Goal: Task Accomplishment & Management: Use online tool/utility

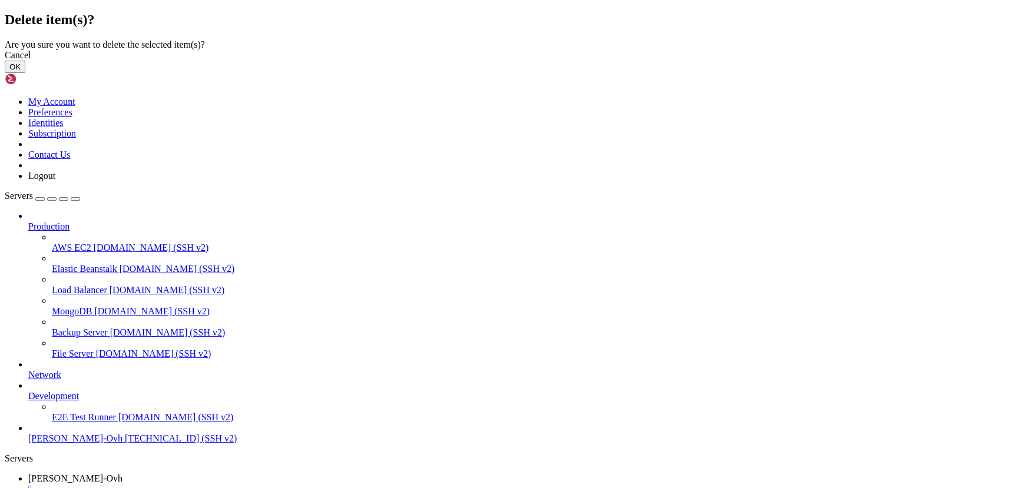
click at [25, 73] on button "OK" at bounding box center [15, 67] width 21 height 12
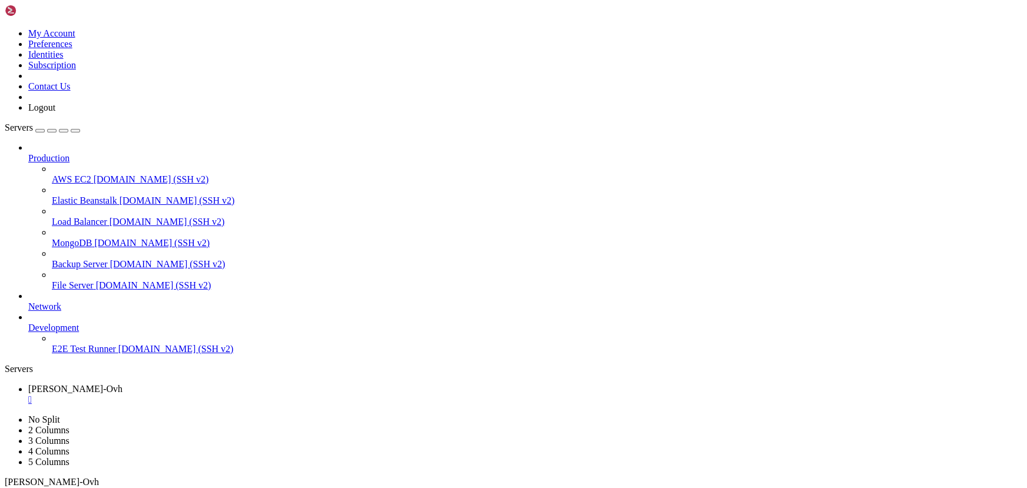
click at [247, 394] on div "" at bounding box center [525, 399] width 994 height 11
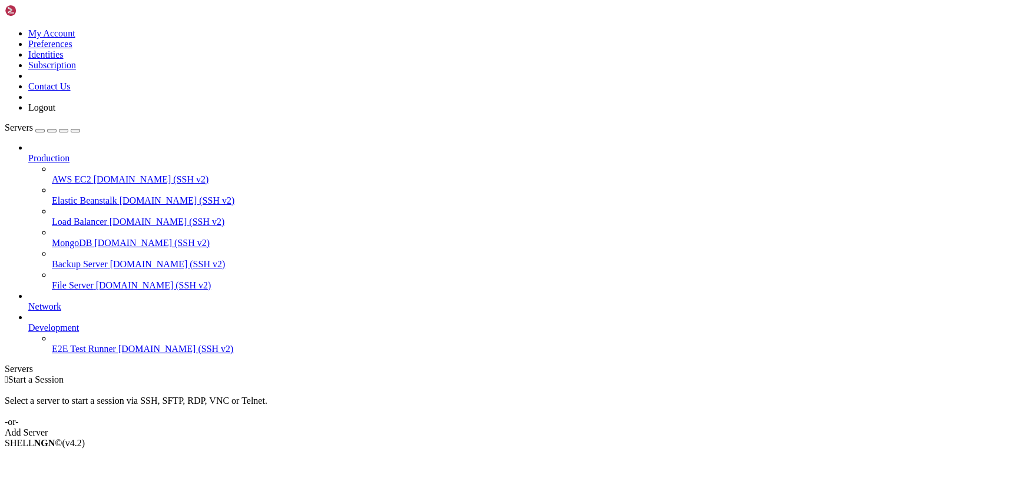
click at [576, 427] on div "Add Server" at bounding box center [513, 432] width 1017 height 11
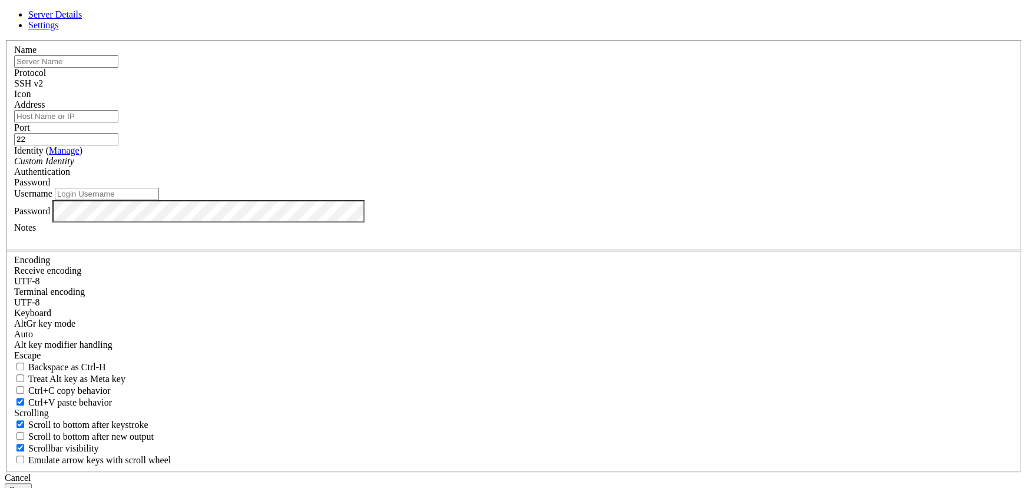
click at [118, 68] on input "text" at bounding box center [66, 61] width 104 height 12
click at [5, 40] on link at bounding box center [5, 40] width 0 height 0
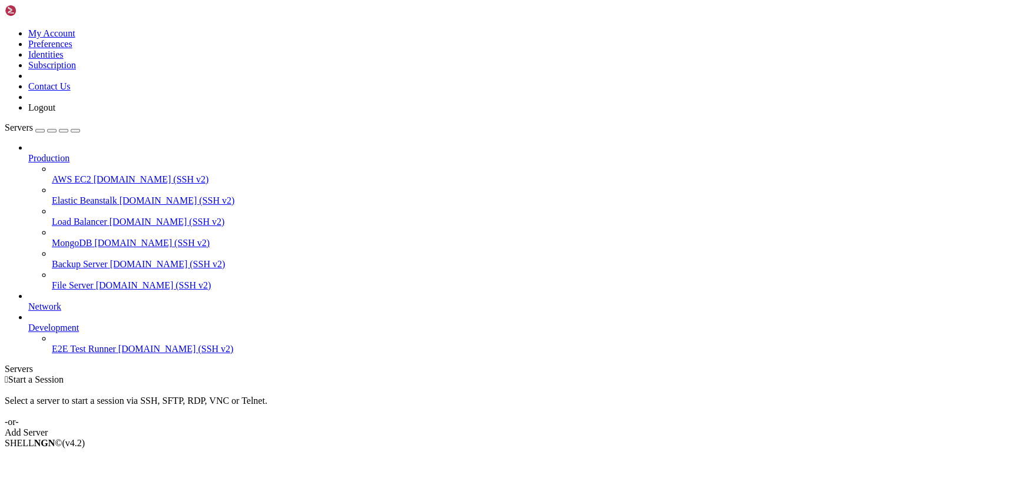
click at [576, 427] on div "Add Server" at bounding box center [513, 432] width 1017 height 11
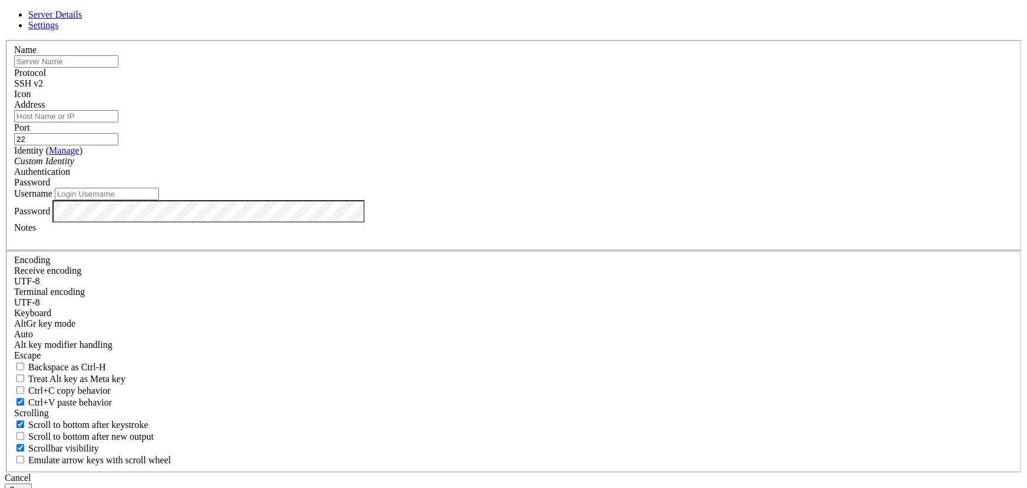
click at [118, 122] on input "Address" at bounding box center [66, 116] width 104 height 12
paste input "[TECHNICAL_ID]"
type input "[TECHNICAL_ID]"
click at [118, 68] on input "text" at bounding box center [66, 61] width 104 height 12
type input "Ovh-Laxman-Koha"
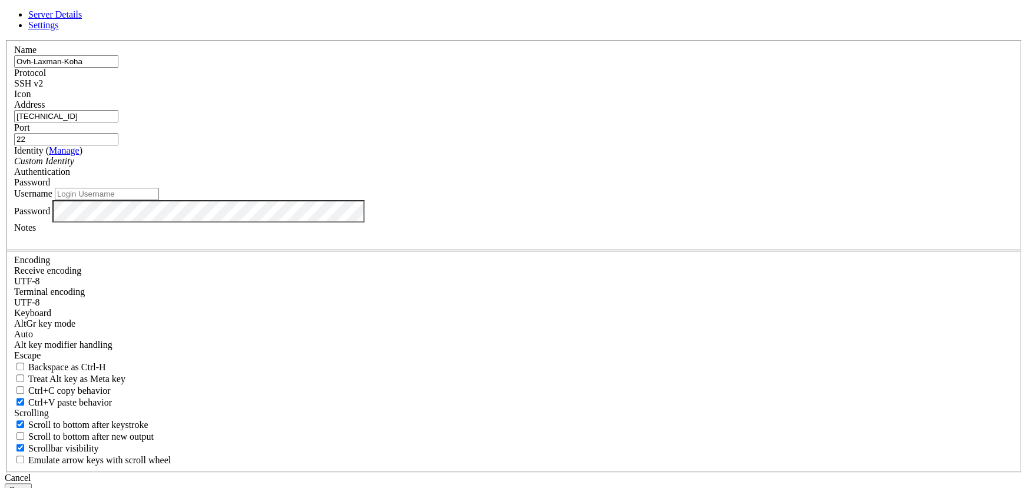
click at [159, 200] on input "Username" at bounding box center [107, 194] width 104 height 12
type input "ubuntu"
click at [32, 483] on button "Save" at bounding box center [18, 489] width 27 height 12
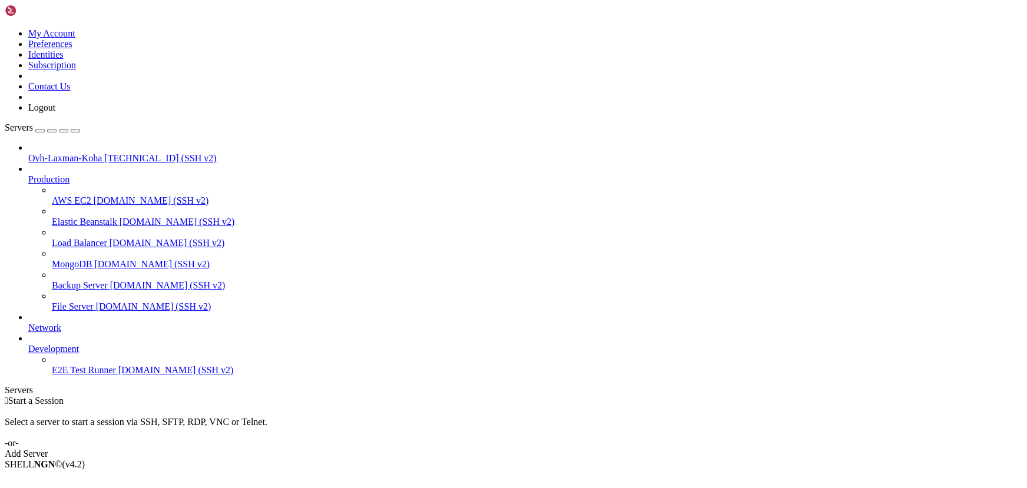
click at [77, 153] on span "Ovh-Laxman-Koha" at bounding box center [65, 158] width 74 height 10
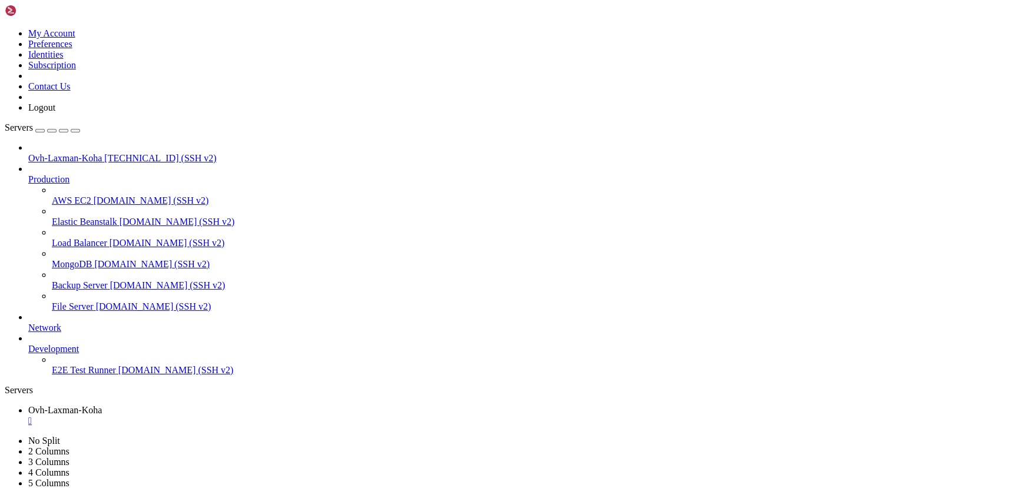
scroll to position [2202, 0]
click at [40, 131] on div "button" at bounding box center [40, 131] width 0 height 0
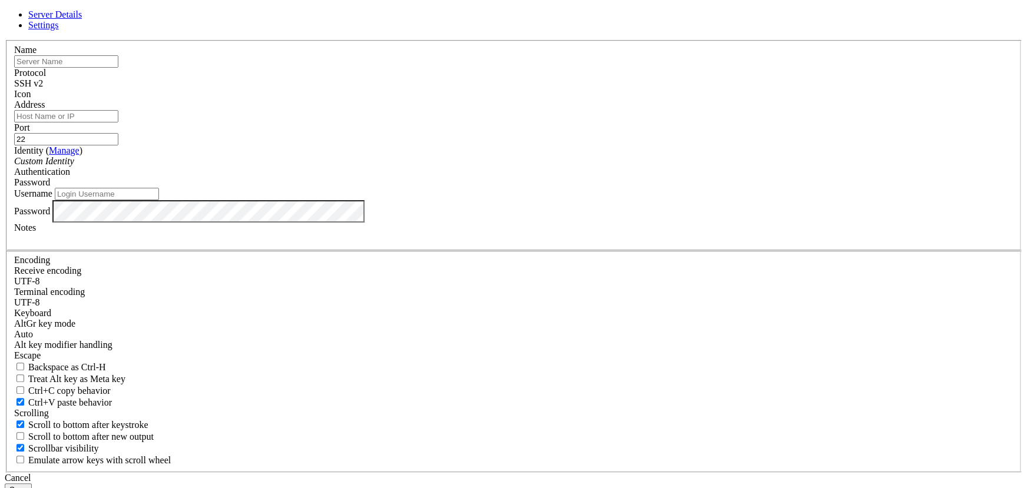
click at [118, 122] on input "Address" at bounding box center [66, 116] width 104 height 12
paste input "[URL][TECHNICAL_ID]"
drag, startPoint x: 391, startPoint y: 179, endPoint x: 316, endPoint y: 187, distance: 76.4
click at [320, 187] on div "Server Details Settings Name Protocol SSH v2 Icon" at bounding box center [513, 252] width 1017 height 486
type input "[TECHNICAL_ID]"
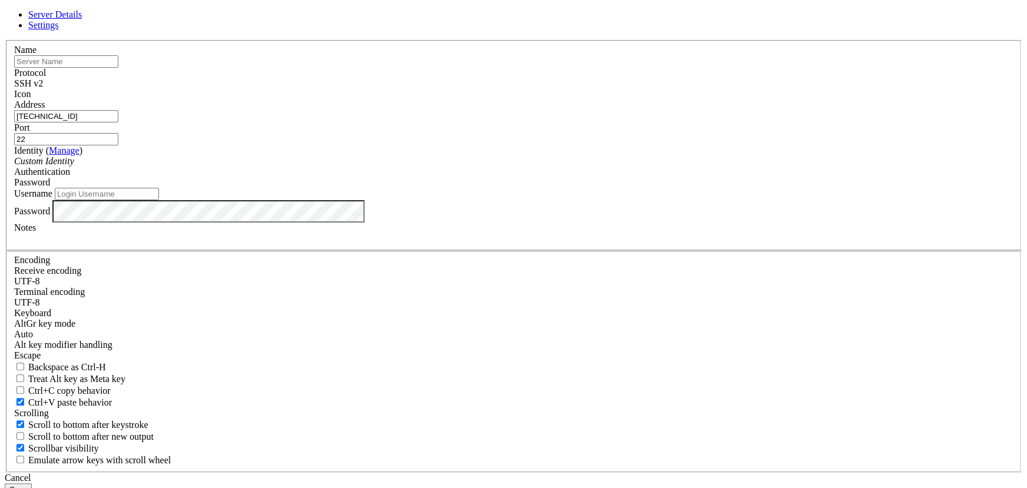
click at [159, 200] on input "Username" at bounding box center [107, 194] width 104 height 12
type input "ubuntu"
click at [32, 483] on button "Save" at bounding box center [18, 489] width 27 height 12
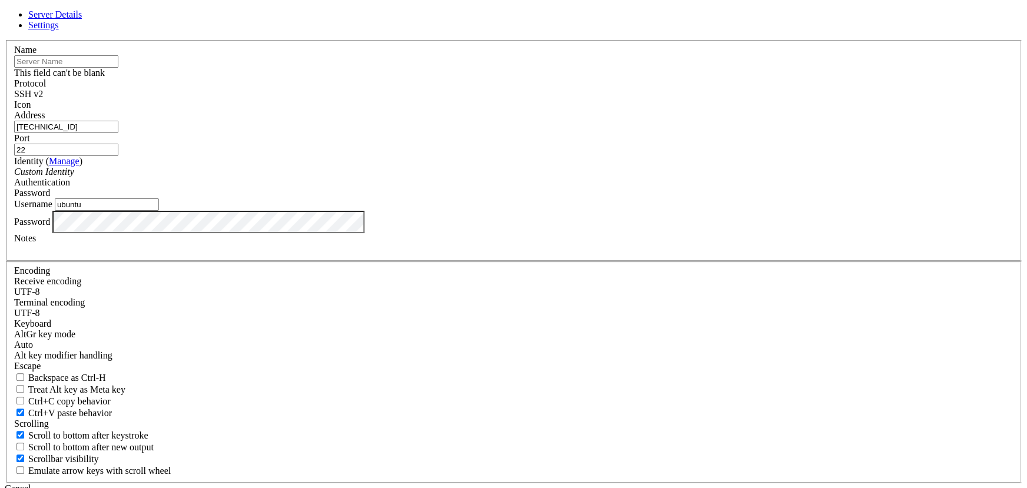
click at [118, 68] on input "text" at bounding box center [66, 61] width 104 height 12
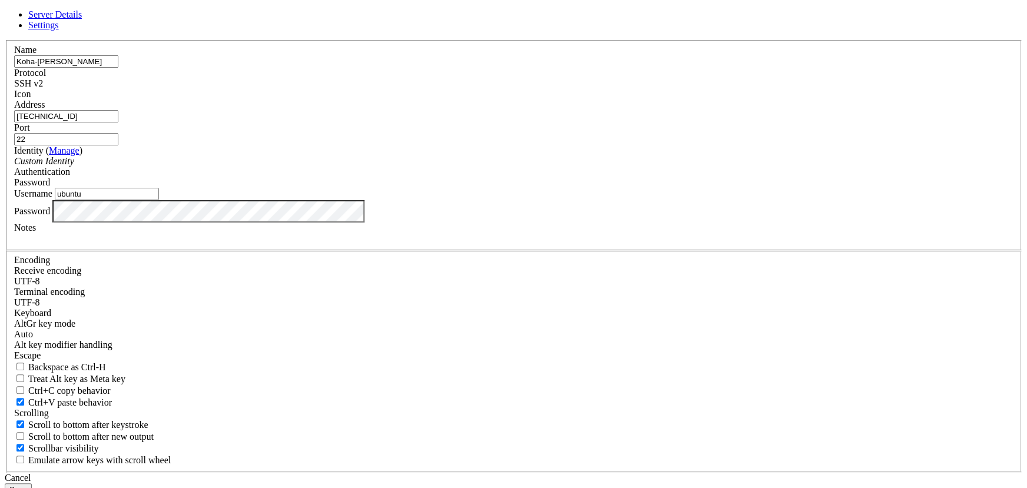
type input "Koha-[PERSON_NAME]"
click at [32, 483] on button "Save" at bounding box center [18, 489] width 27 height 12
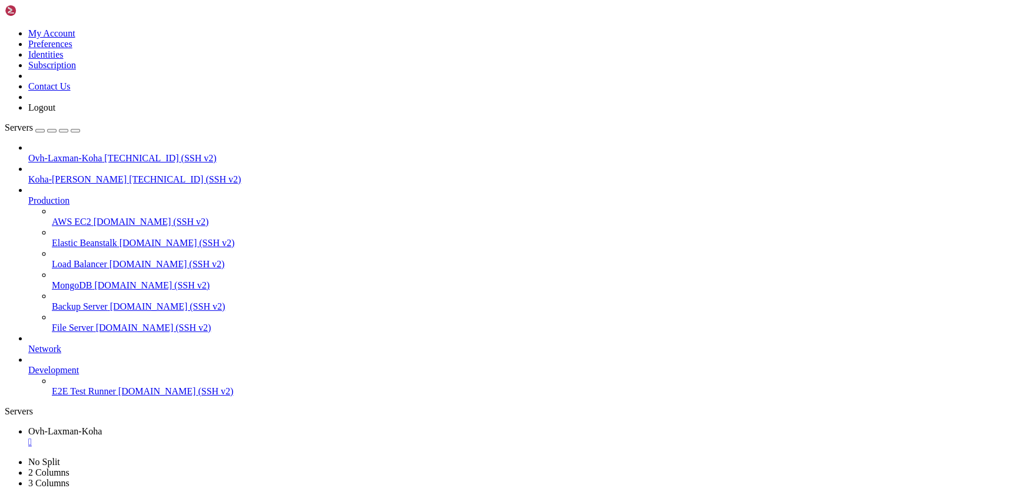
click at [245, 437] on div "" at bounding box center [525, 442] width 994 height 11
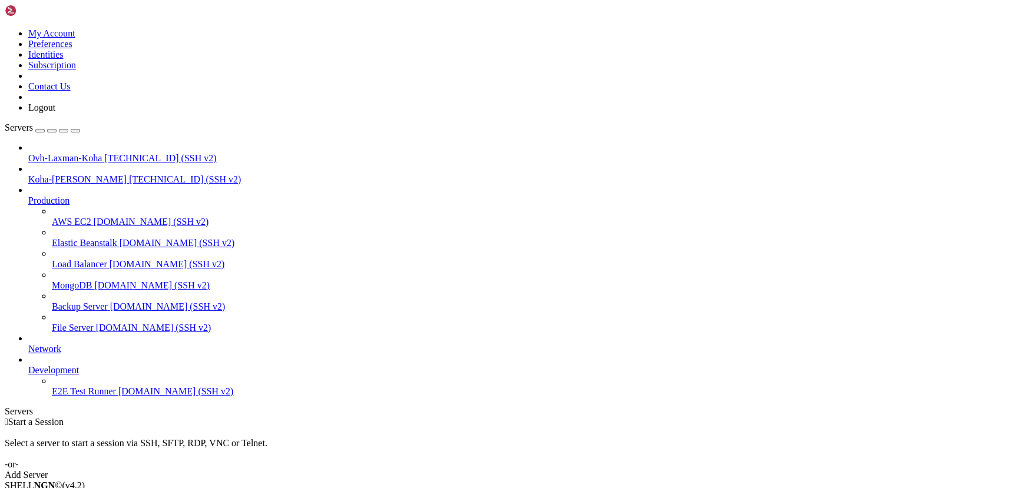
click at [129, 174] on span "[TECHNICAL_ID] (SSH v2)" at bounding box center [185, 179] width 112 height 10
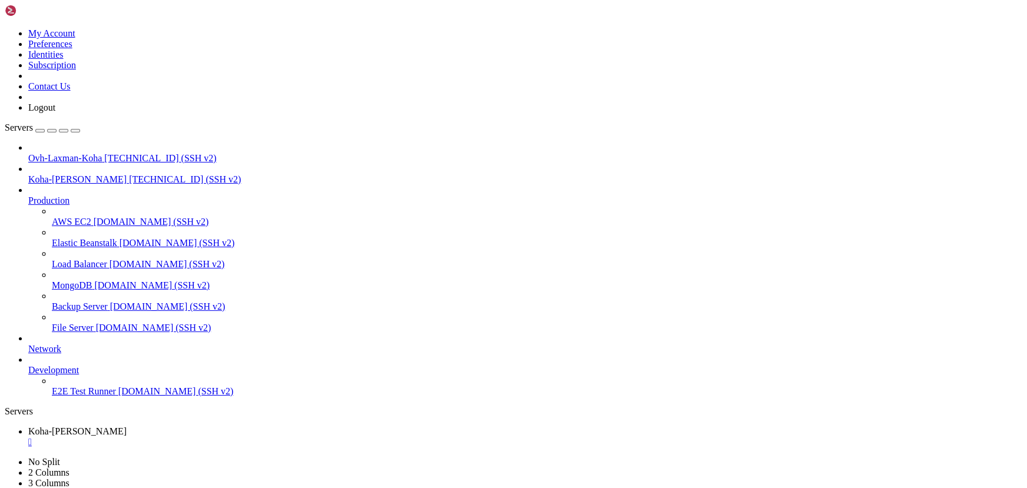
scroll to position [771, 0]
drag, startPoint x: 177, startPoint y: 901, endPoint x: 141, endPoint y: 883, distance: 40.0
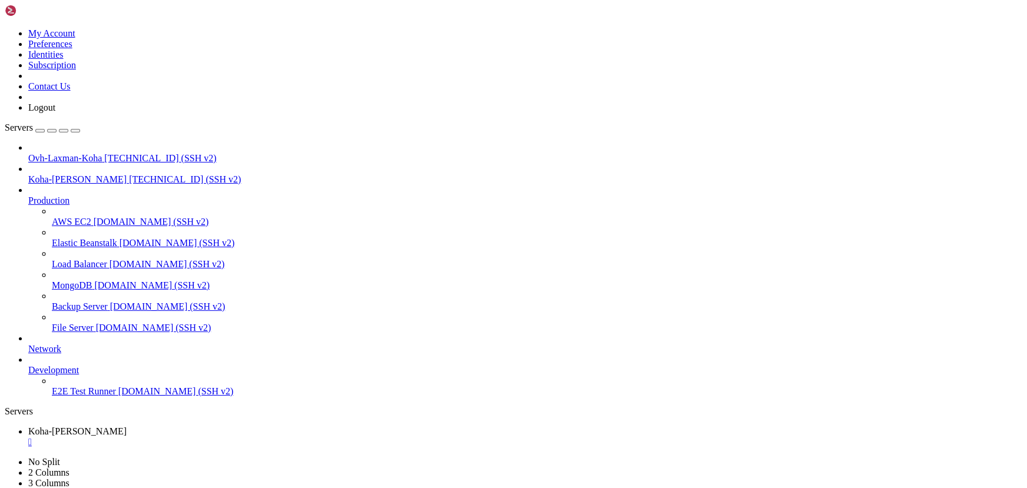
drag, startPoint x: 174, startPoint y: 785, endPoint x: 113, endPoint y: 771, distance: 62.3
click at [241, 437] on div "" at bounding box center [525, 442] width 994 height 11
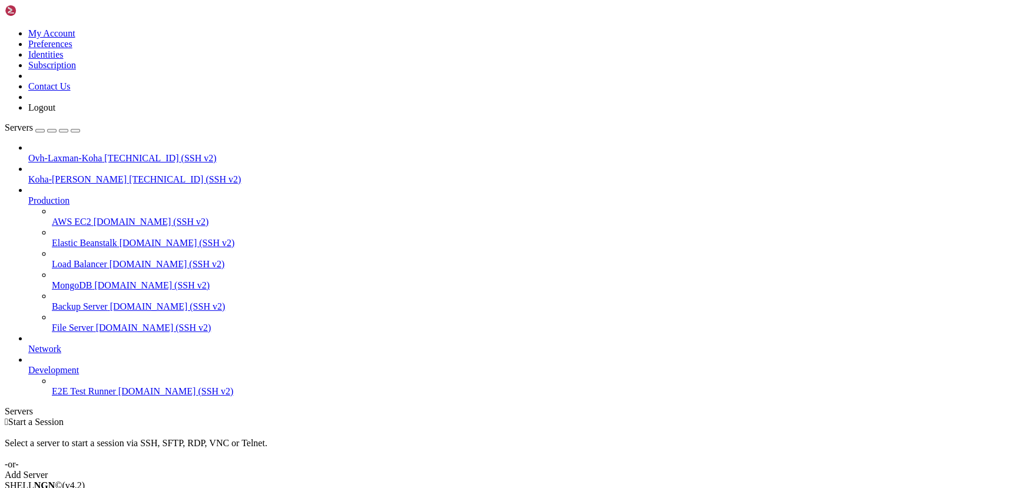
click at [104, 153] on span "[TECHNICAL_ID] (SSH v2)" at bounding box center [160, 158] width 112 height 10
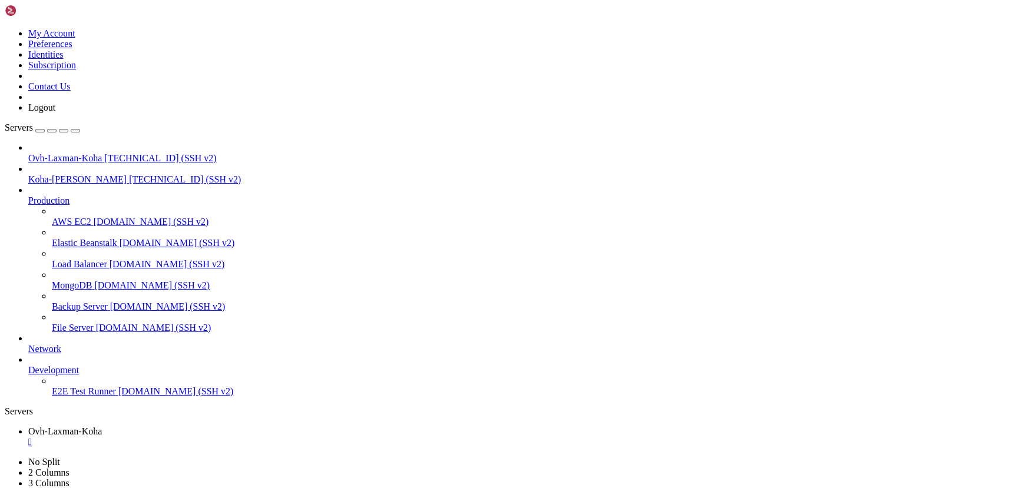
scroll to position [0, 0]
drag, startPoint x: 154, startPoint y: 798, endPoint x: 107, endPoint y: 782, distance: 49.5
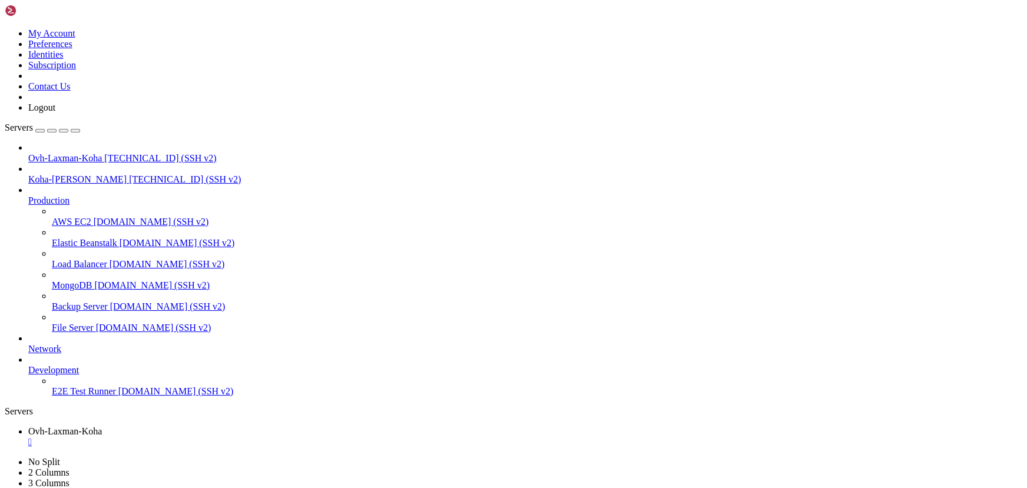
drag, startPoint x: 187, startPoint y: 786, endPoint x: 108, endPoint y: 761, distance: 82.8
drag, startPoint x: 217, startPoint y: 821, endPoint x: 191, endPoint y: 812, distance: 27.4
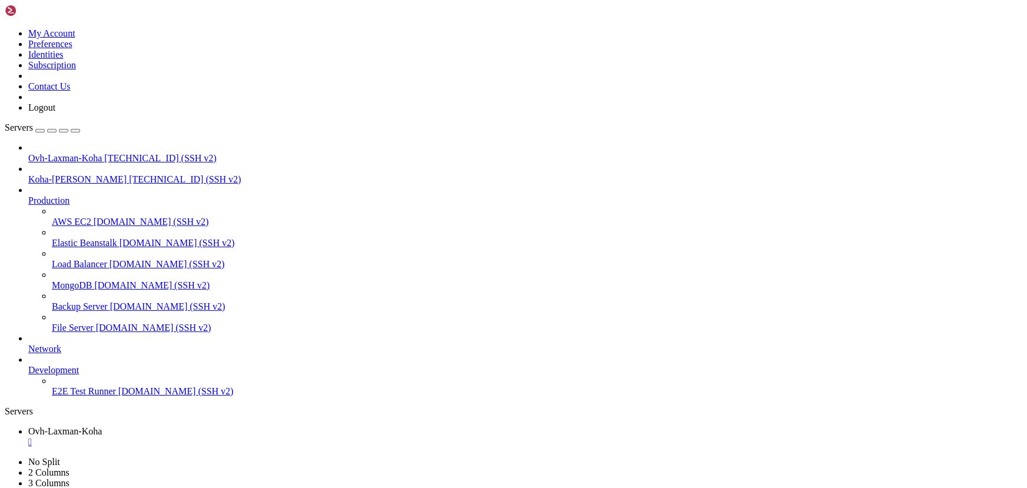
scroll to position [120, 0]
drag, startPoint x: 258, startPoint y: 783, endPoint x: 184, endPoint y: 764, distance: 76.5
drag, startPoint x: 139, startPoint y: 761, endPoint x: 105, endPoint y: 754, distance: 34.3
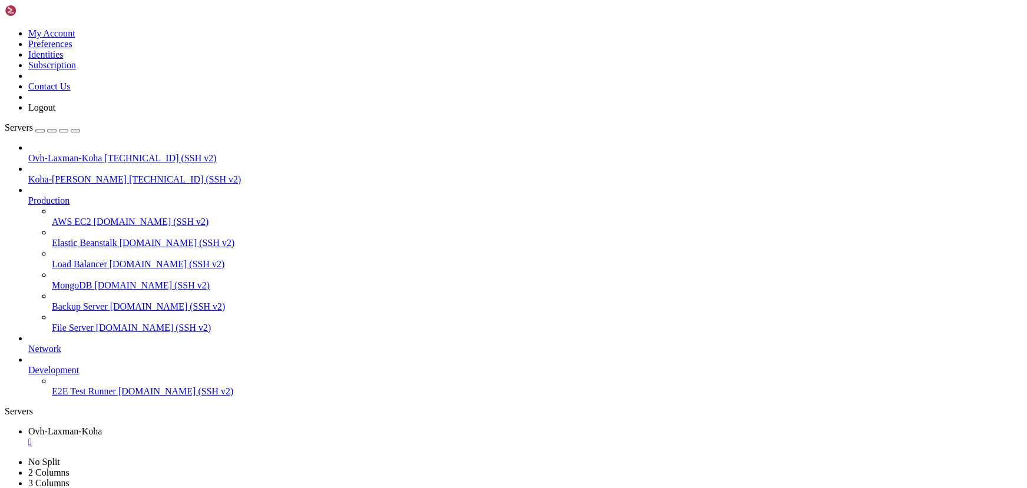
drag, startPoint x: 230, startPoint y: 824, endPoint x: 163, endPoint y: 815, distance: 67.8
drag, startPoint x: 276, startPoint y: 905, endPoint x: 148, endPoint y: 883, distance: 130.2
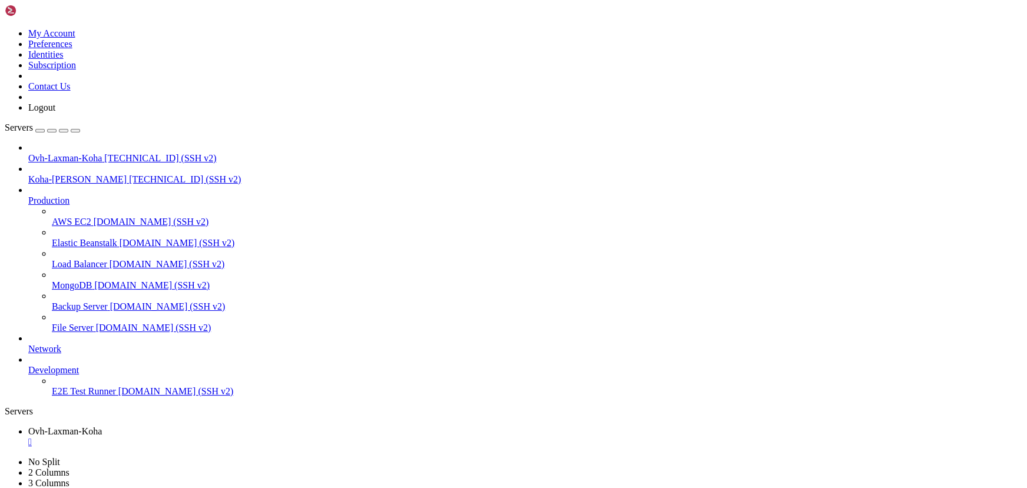
drag, startPoint x: 170, startPoint y: 926, endPoint x: 333, endPoint y: 928, distance: 163.1
drag, startPoint x: 274, startPoint y: 996, endPoint x: 158, endPoint y: 965, distance: 119.5
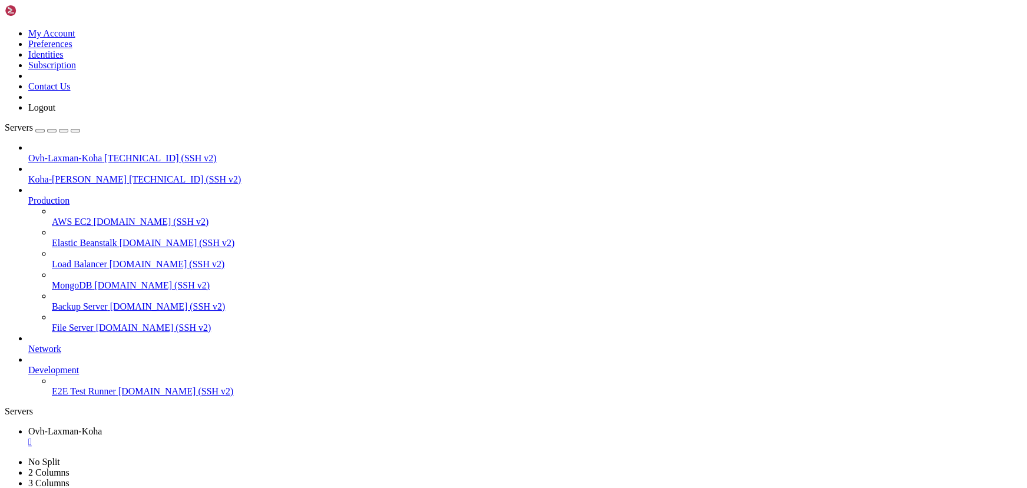
drag, startPoint x: 168, startPoint y: 759, endPoint x: 98, endPoint y: 751, distance: 70.6
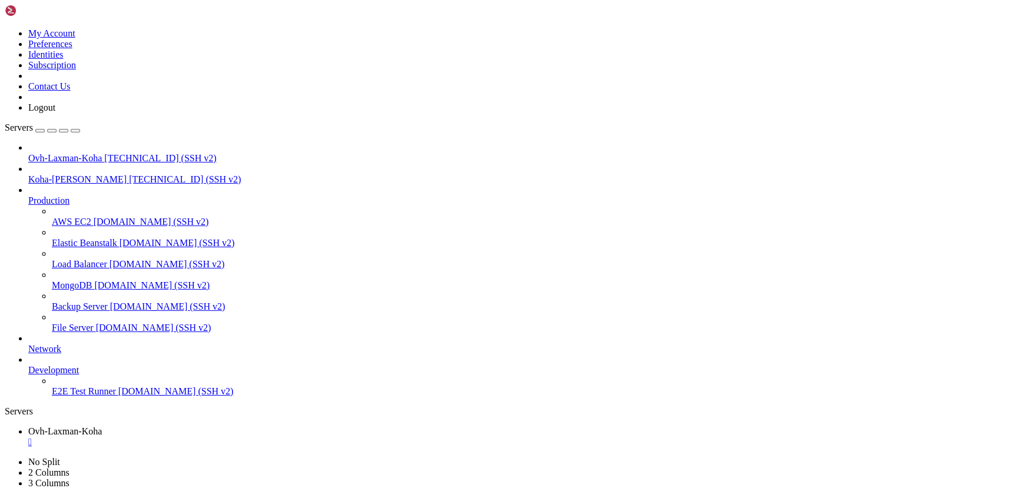
drag, startPoint x: 194, startPoint y: 776, endPoint x: 82, endPoint y: 764, distance: 113.1
drag, startPoint x: 240, startPoint y: 772, endPoint x: 118, endPoint y: 750, distance: 123.9
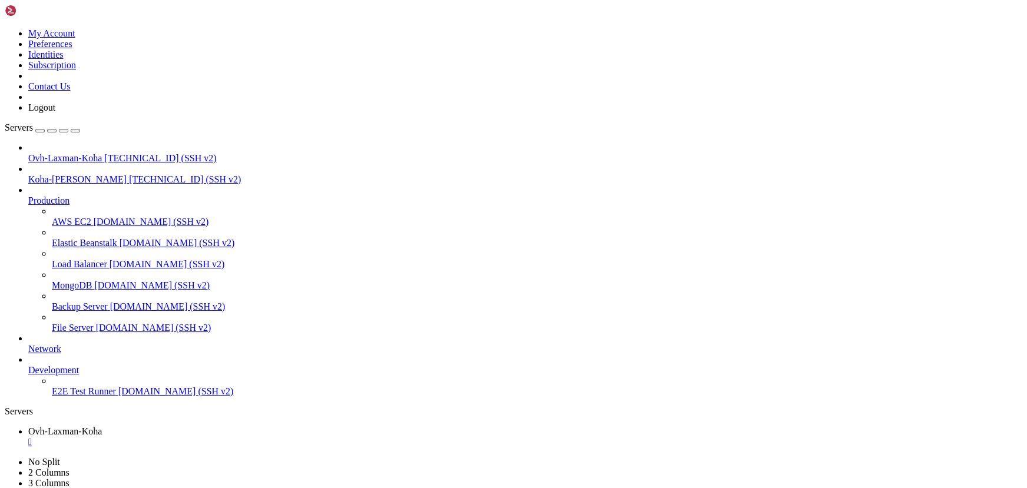
drag, startPoint x: 220, startPoint y: 842, endPoint x: 78, endPoint y: 796, distance: 149.1
drag, startPoint x: 576, startPoint y: 188, endPoint x: 420, endPoint y: 146, distance: 161.7
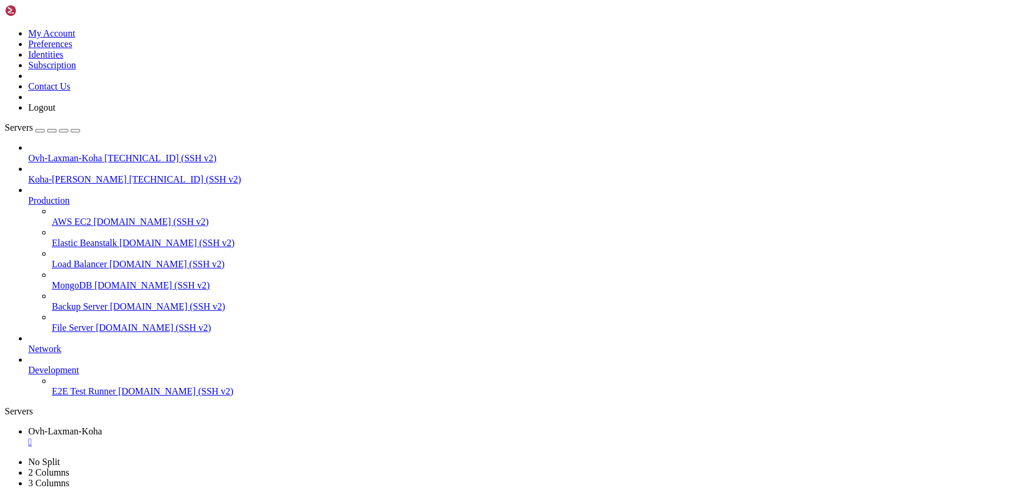
drag, startPoint x: 153, startPoint y: 798, endPoint x: 119, endPoint y: 791, distance: 34.9
drag, startPoint x: 133, startPoint y: 819, endPoint x: 110, endPoint y: 803, distance: 28.3
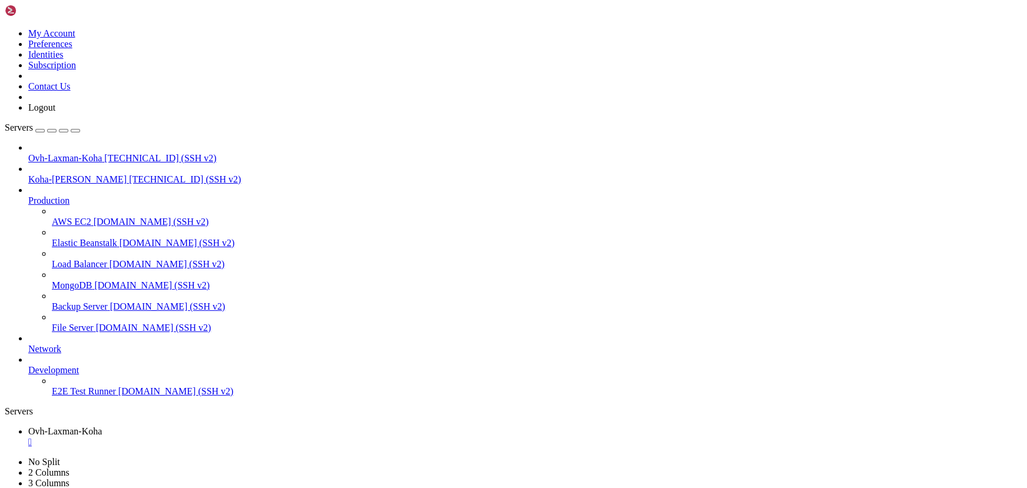
scroll to position [990, 0]
drag, startPoint x: 171, startPoint y: 811, endPoint x: 117, endPoint y: 801, distance: 55.6
drag, startPoint x: 176, startPoint y: 1026, endPoint x: 10, endPoint y: 1028, distance: 166.0
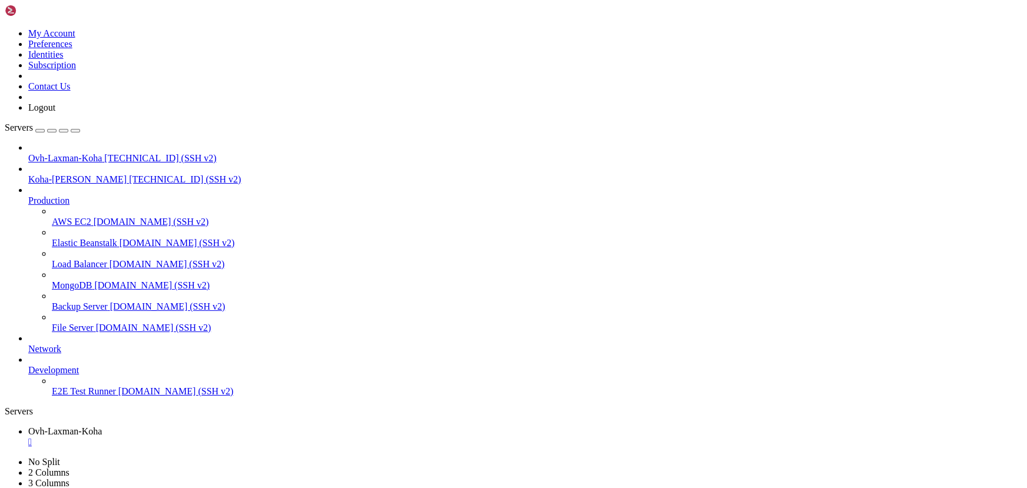
drag, startPoint x: 217, startPoint y: 957, endPoint x: 172, endPoint y: 923, distance: 55.5
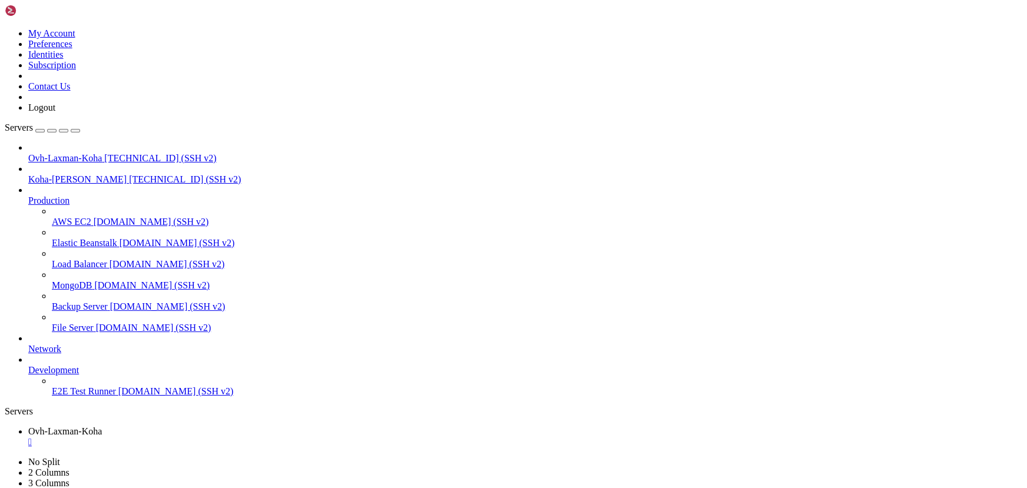
drag, startPoint x: 205, startPoint y: 799, endPoint x: 143, endPoint y: 775, distance: 66.7
drag, startPoint x: 207, startPoint y: 837, endPoint x: 135, endPoint y: 811, distance: 76.3
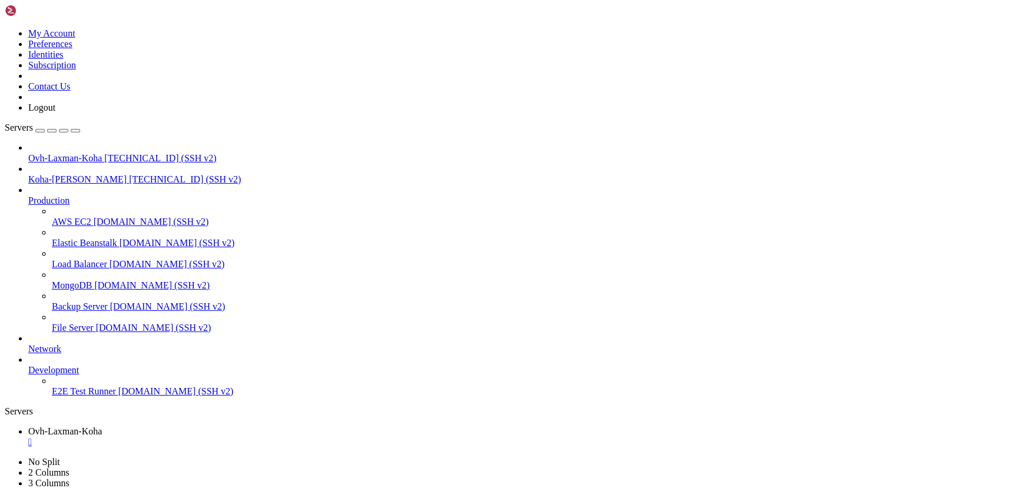
scroll to position [1290, 0]
drag, startPoint x: 253, startPoint y: 823, endPoint x: 57, endPoint y: 783, distance: 199.5
drag, startPoint x: 217, startPoint y: 914, endPoint x: 11, endPoint y: 902, distance: 206.9
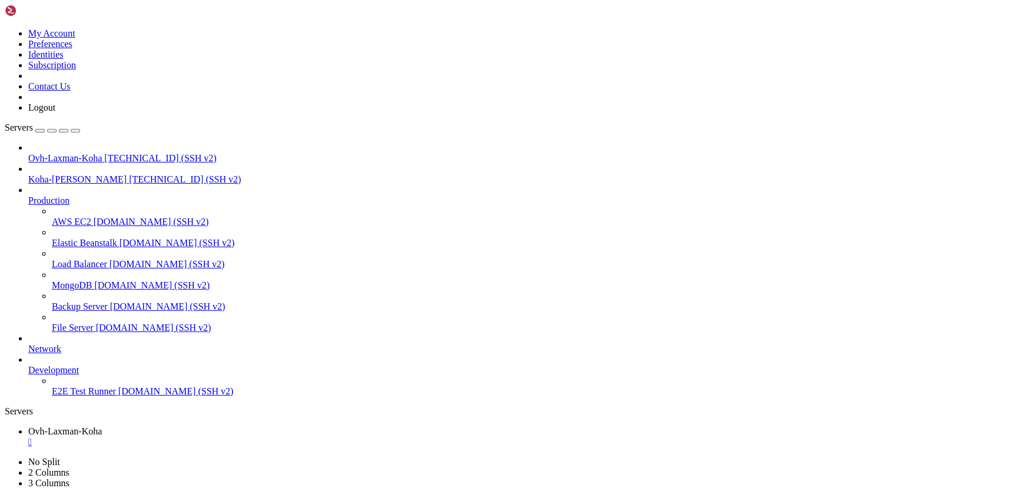
click at [249, 437] on div "" at bounding box center [525, 442] width 994 height 11
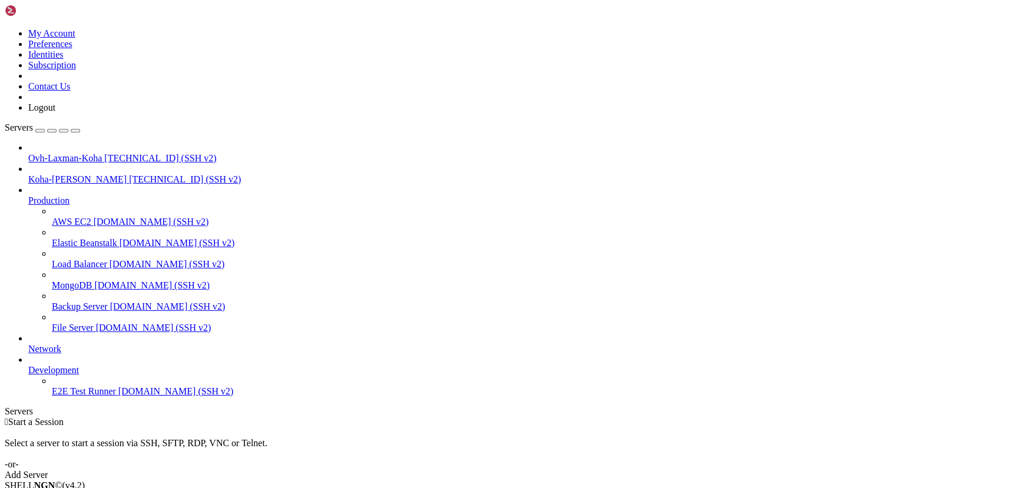
click at [129, 174] on span "[TECHNICAL_ID] (SSH v2)" at bounding box center [185, 179] width 112 height 10
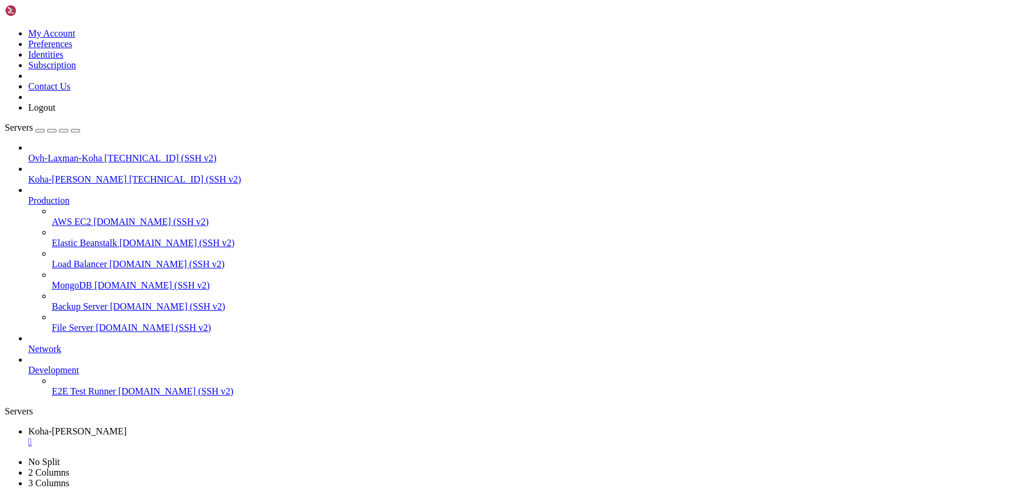
scroll to position [0, 0]
drag, startPoint x: 167, startPoint y: 751, endPoint x: 109, endPoint y: 736, distance: 59.5
drag, startPoint x: 249, startPoint y: 801, endPoint x: 195, endPoint y: 780, distance: 57.6
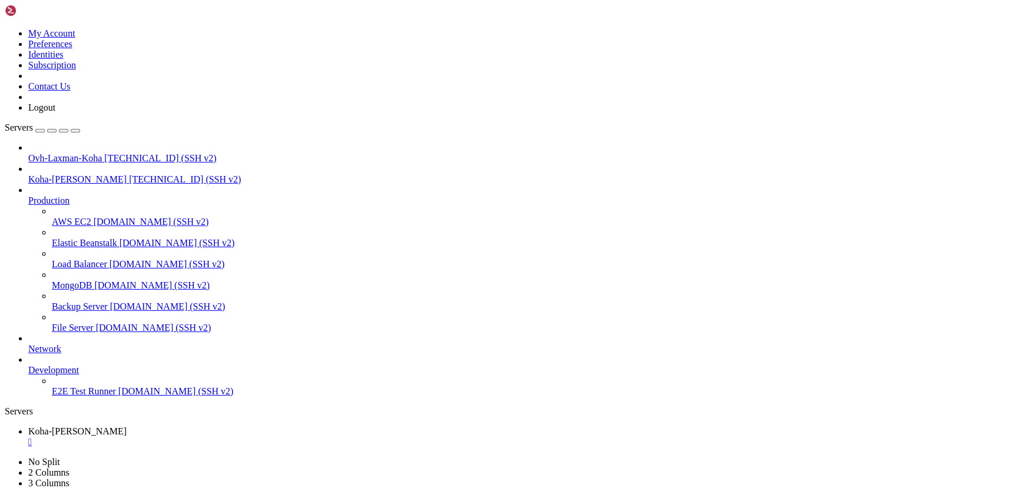
scroll to position [9818, 0]
drag, startPoint x: 227, startPoint y: 824, endPoint x: 107, endPoint y: 784, distance: 127.3
drag, startPoint x: 217, startPoint y: 813, endPoint x: 123, endPoint y: 791, distance: 96.8
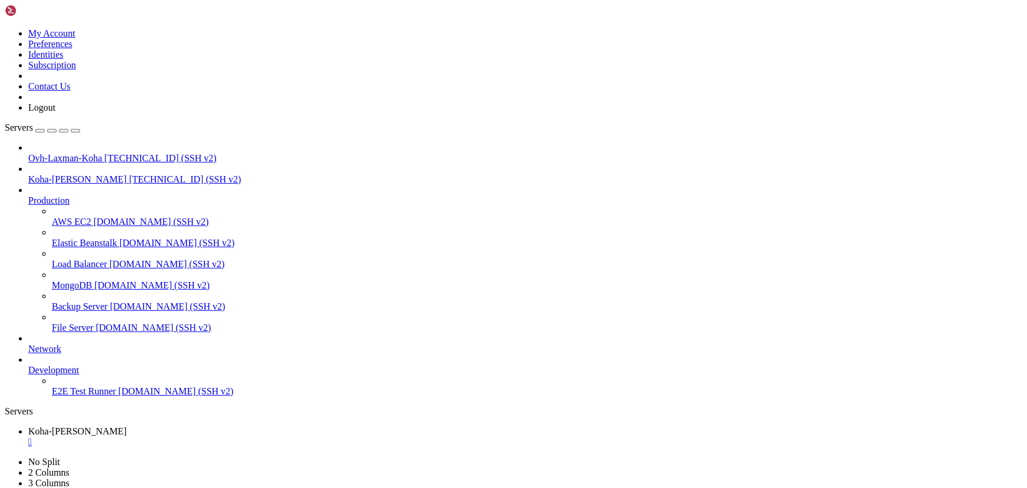
drag, startPoint x: 208, startPoint y: 778, endPoint x: 135, endPoint y: 766, distance: 73.5
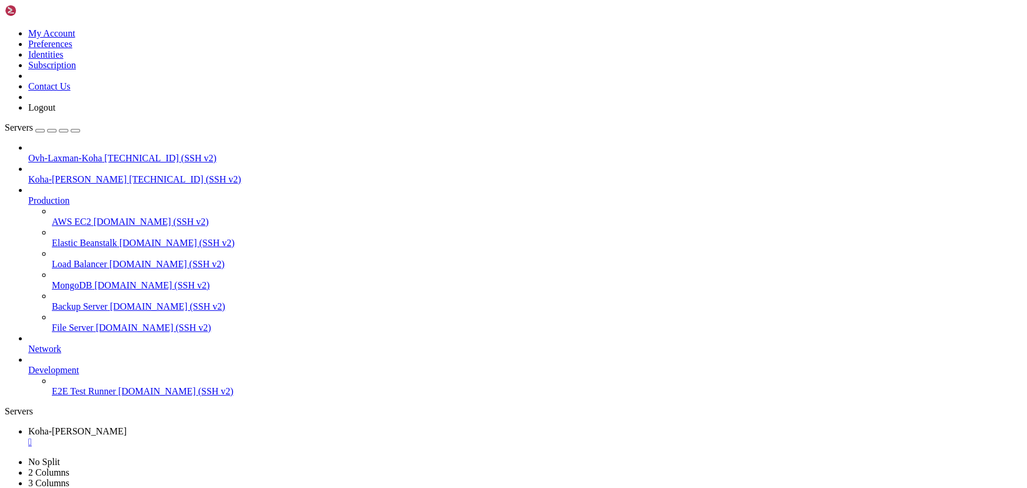
scroll to position [10348, 0]
drag, startPoint x: 881, startPoint y: 1003, endPoint x: 1027, endPoint y: 643, distance: 388.2
drag, startPoint x: 210, startPoint y: 781, endPoint x: 74, endPoint y: 755, distance: 137.7
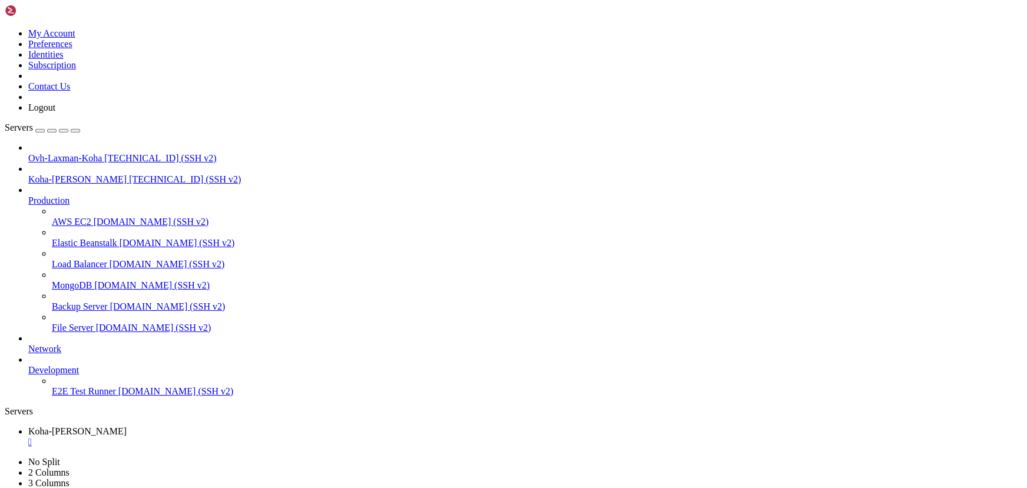
drag, startPoint x: 136, startPoint y: 878, endPoint x: 74, endPoint y: 855, distance: 65.7
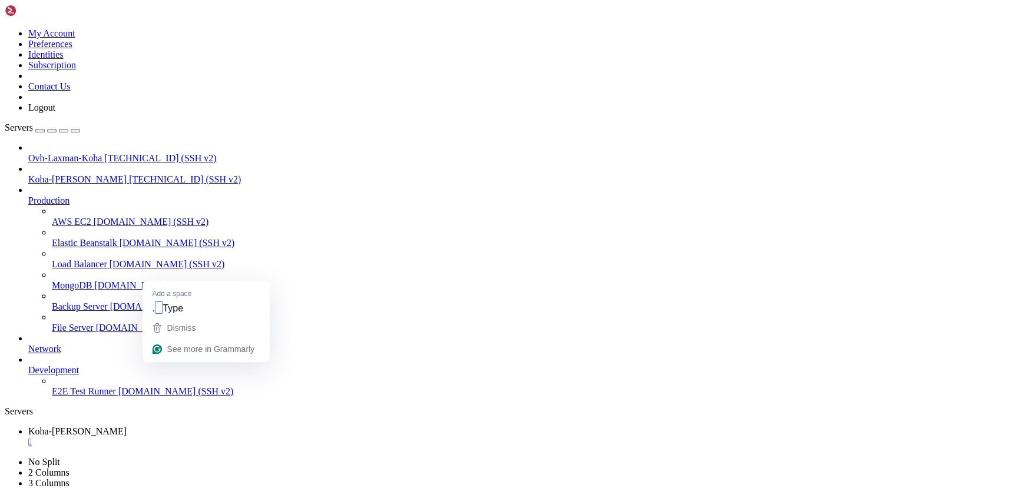
scroll to position [10848, 0]
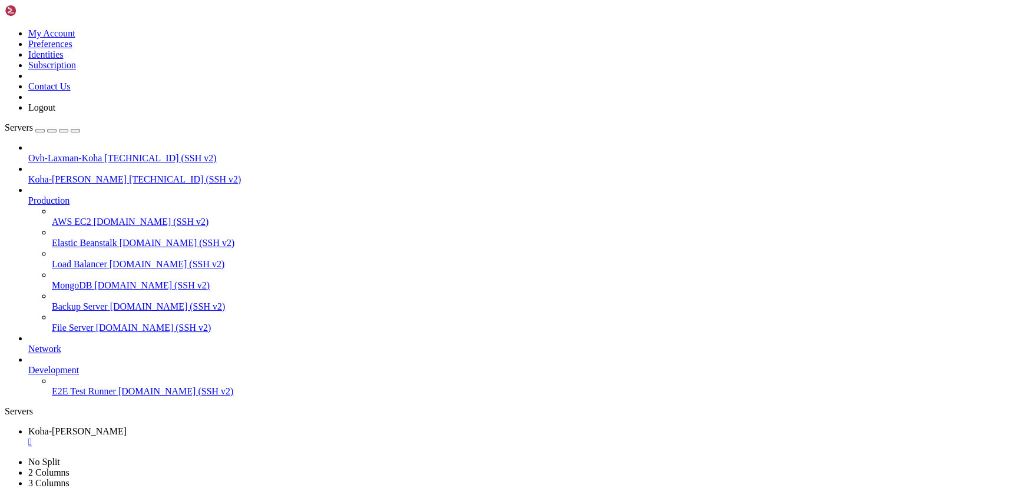
drag, startPoint x: 130, startPoint y: 789, endPoint x: 387, endPoint y: 764, distance: 259.1
drag, startPoint x: 8, startPoint y: 1023, endPoint x: 237, endPoint y: 1025, distance: 229.0
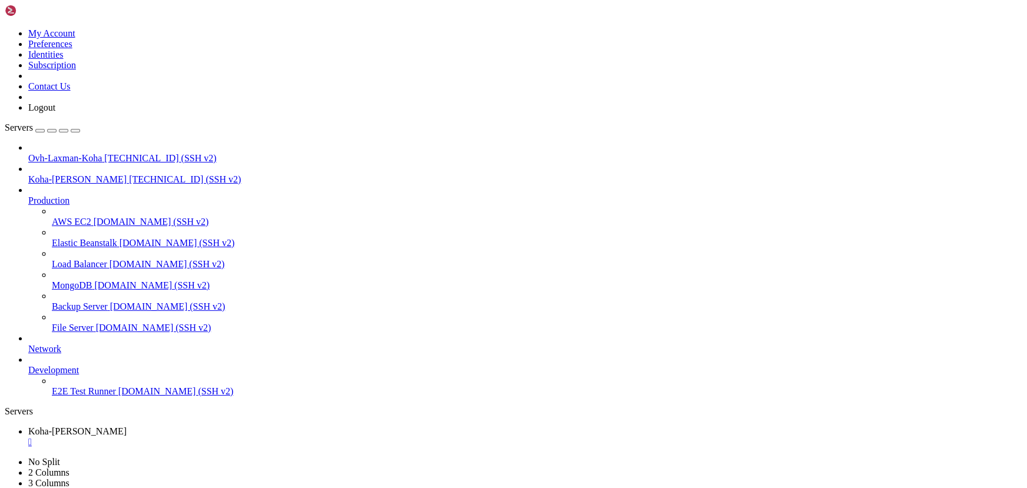
drag, startPoint x: 128, startPoint y: 1013, endPoint x: 470, endPoint y: 1024, distance: 342.2
drag, startPoint x: 287, startPoint y: 1033, endPoint x: 600, endPoint y: 1017, distance: 313.0
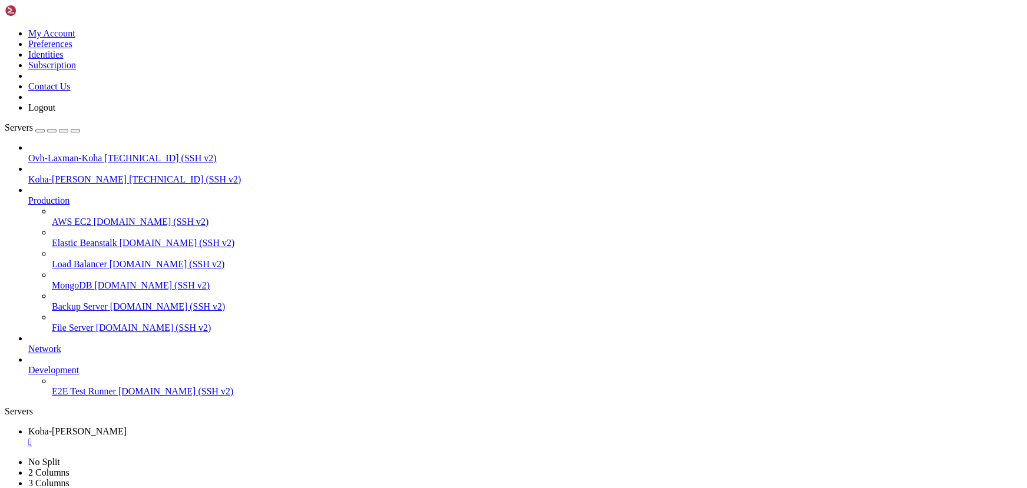
drag, startPoint x: 99, startPoint y: 855, endPoint x: 88, endPoint y: 846, distance: 14.6
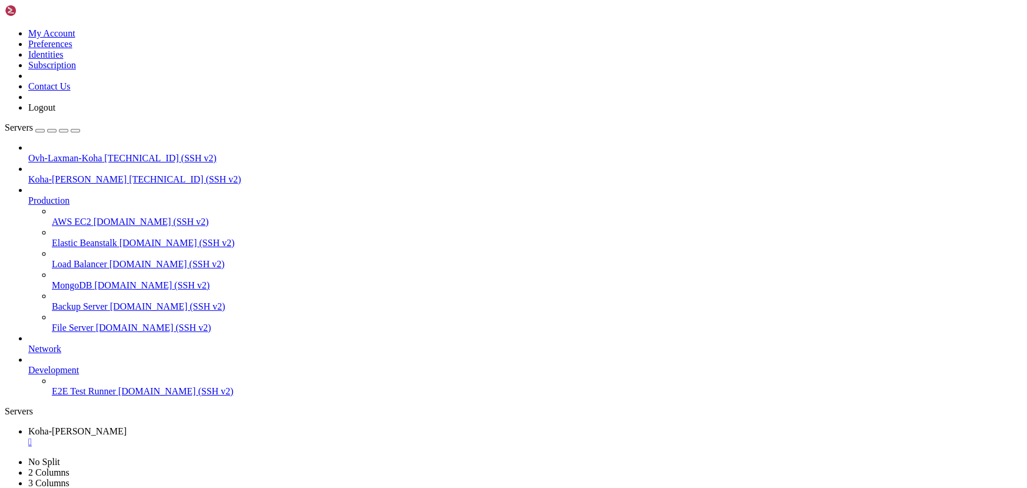
drag, startPoint x: 247, startPoint y: 866, endPoint x: 48, endPoint y: 815, distance: 204.7
drag, startPoint x: 221, startPoint y: 890, endPoint x: 119, endPoint y: 861, distance: 106.6
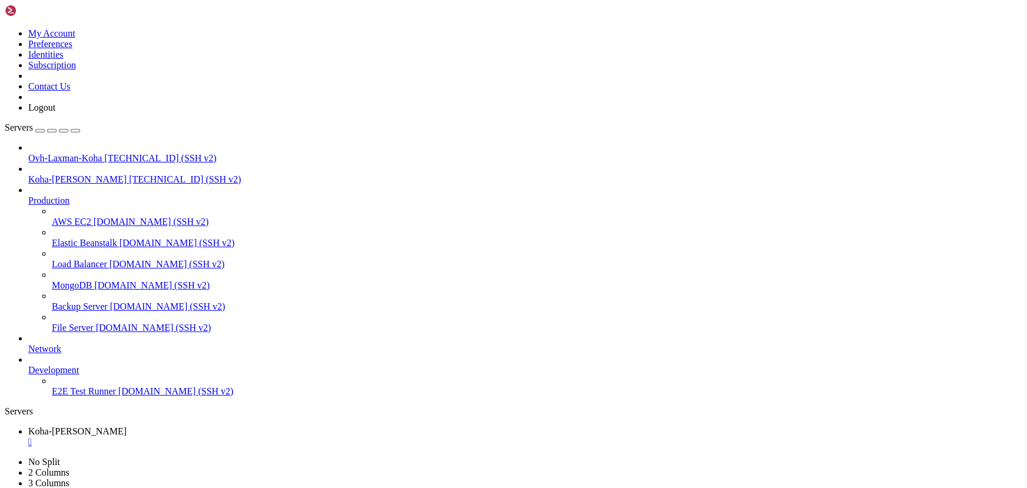
scroll to position [11259, 0]
drag, startPoint x: 248, startPoint y: 878, endPoint x: 160, endPoint y: 848, distance: 92.9
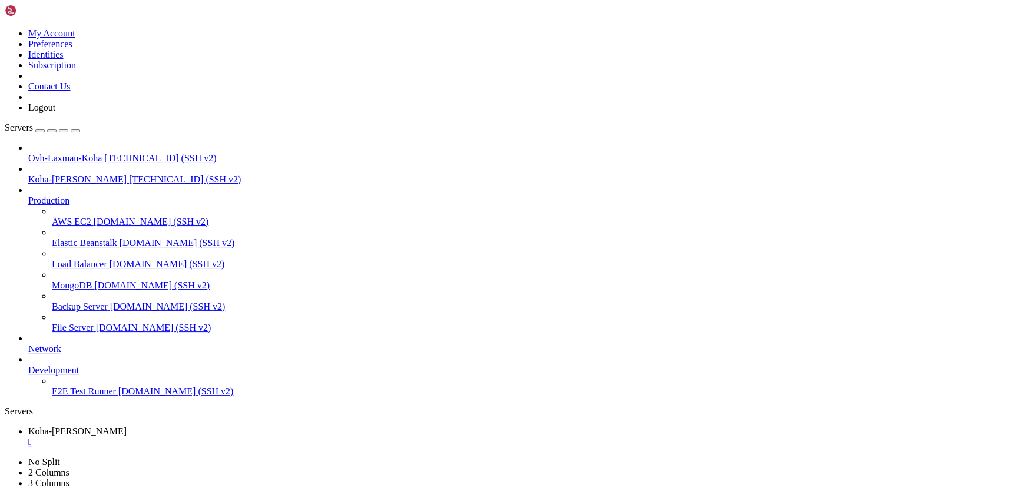
drag, startPoint x: 251, startPoint y: 917, endPoint x: 118, endPoint y: 874, distance: 140.2
drag, startPoint x: 224, startPoint y: 826, endPoint x: 204, endPoint y: 822, distance: 19.7
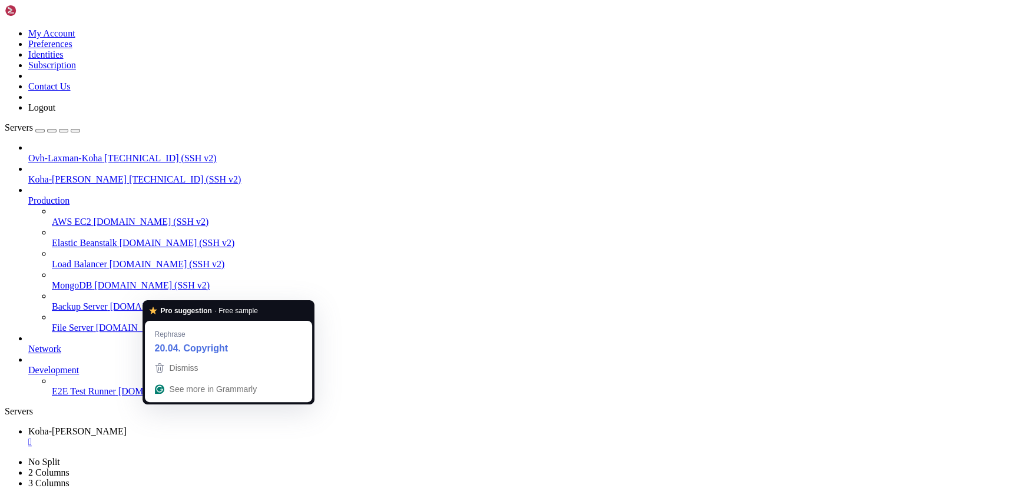
type input "/"
paste input "/etc/koha/koha-conf.xml"
drag, startPoint x: 212, startPoint y: 312, endPoint x: 506, endPoint y: 340, distance: 295.1
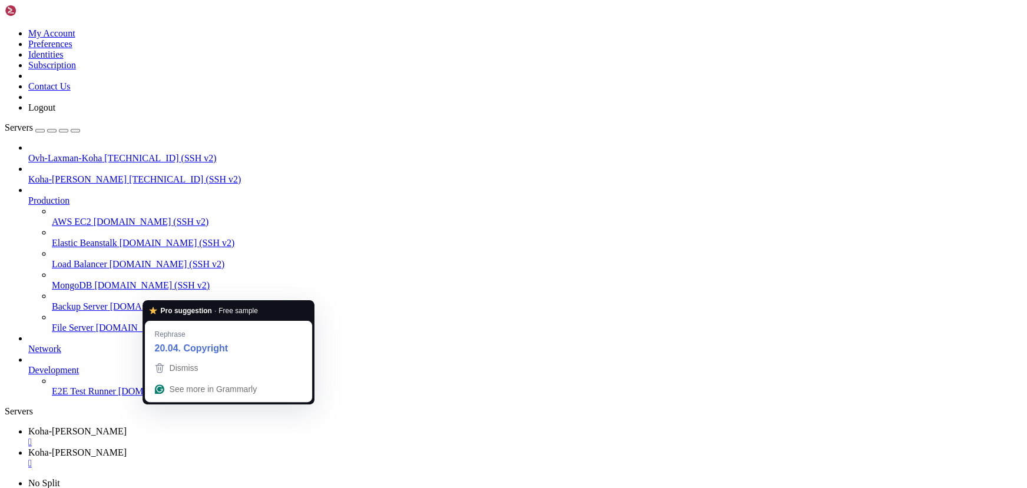
click at [266, 308] on div "Pro suggestion · Free sample" at bounding box center [228, 310] width 160 height 11
click at [194, 366] on span "Dismiss" at bounding box center [183, 367] width 29 height 9
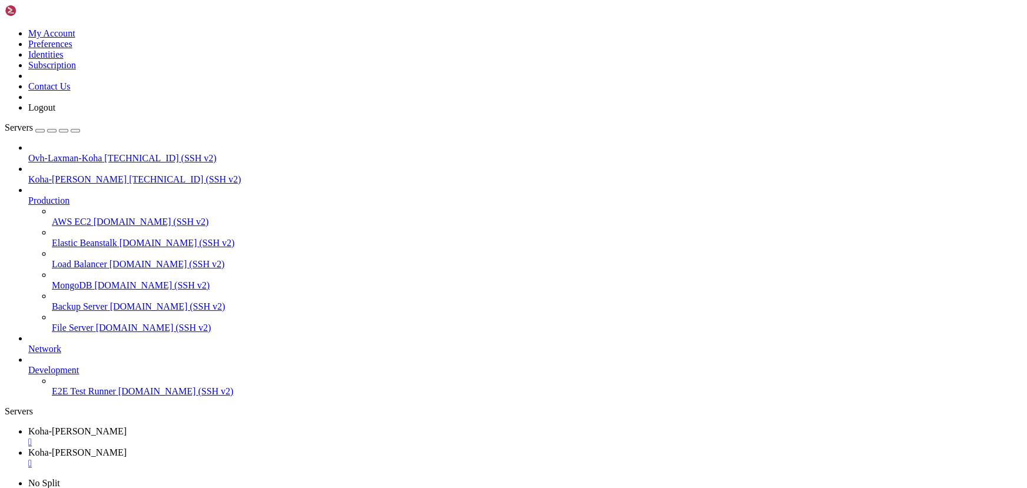
type input "/etc/koha/"
click at [349, 458] on div "" at bounding box center [525, 463] width 994 height 11
drag, startPoint x: 207, startPoint y: 857, endPoint x: 130, endPoint y: 859, distance: 76.5
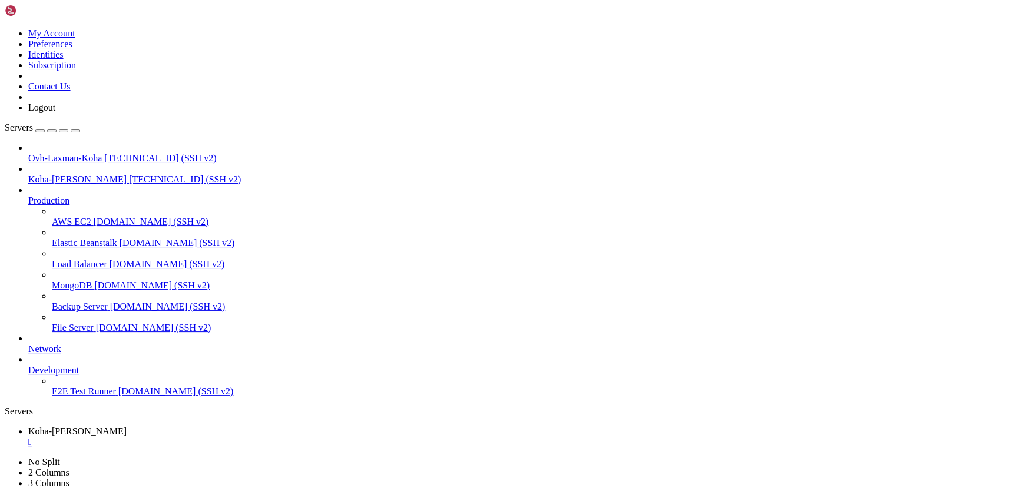
scroll to position [11719, 0]
drag, startPoint x: 248, startPoint y: 920, endPoint x: 141, endPoint y: 894, distance: 110.2
drag, startPoint x: 203, startPoint y: 848, endPoint x: 112, endPoint y: 823, distance: 94.0
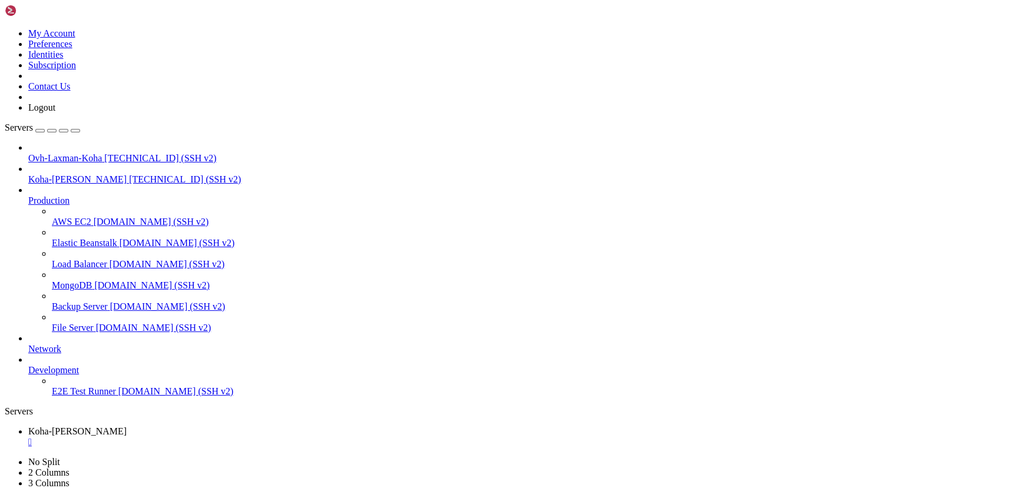
drag, startPoint x: 191, startPoint y: 821, endPoint x: 118, endPoint y: 807, distance: 74.5
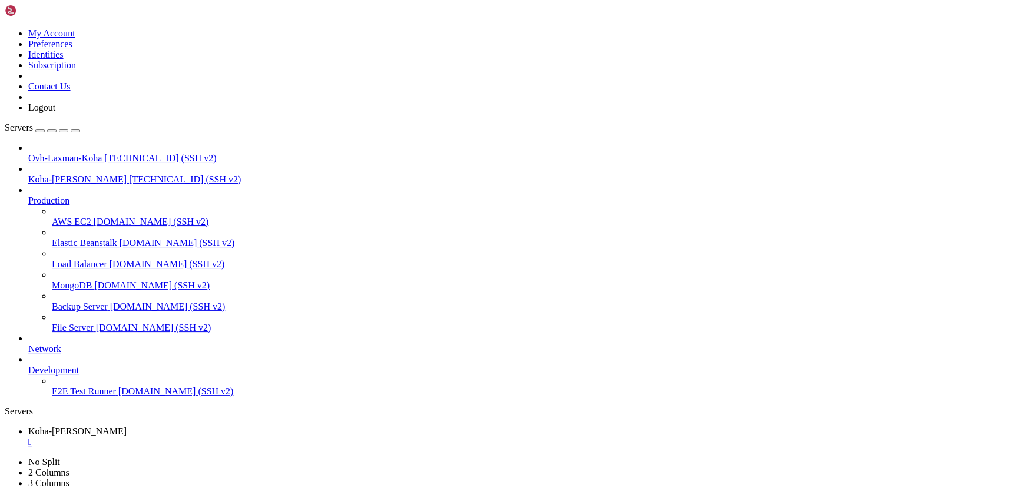
drag, startPoint x: 225, startPoint y: 1041, endPoint x: 492, endPoint y: 982, distance: 273.8
drag, startPoint x: 168, startPoint y: 818, endPoint x: 125, endPoint y: 794, distance: 49.1
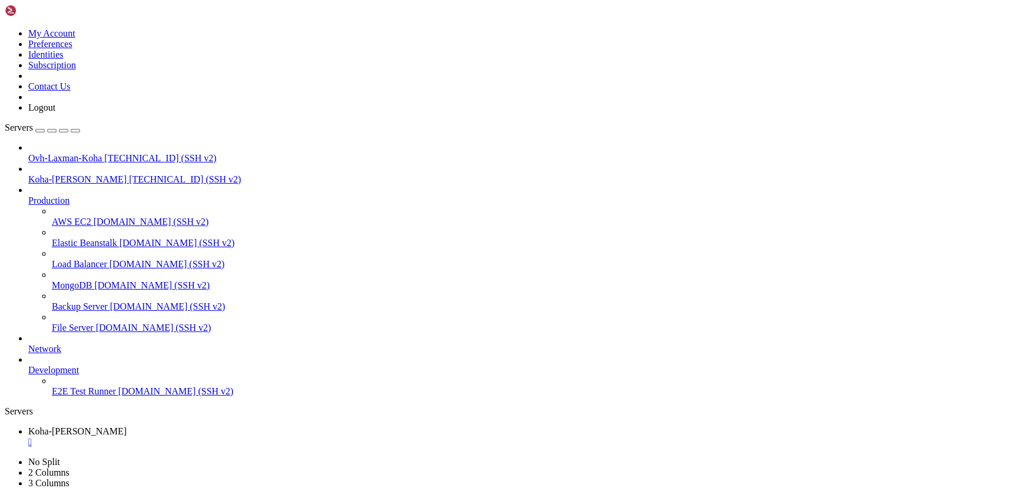
scroll to position [12529, 0]
drag, startPoint x: 207, startPoint y: 867, endPoint x: 145, endPoint y: 843, distance: 65.8
drag, startPoint x: 30, startPoint y: 1005, endPoint x: 182, endPoint y: 1006, distance: 151.9
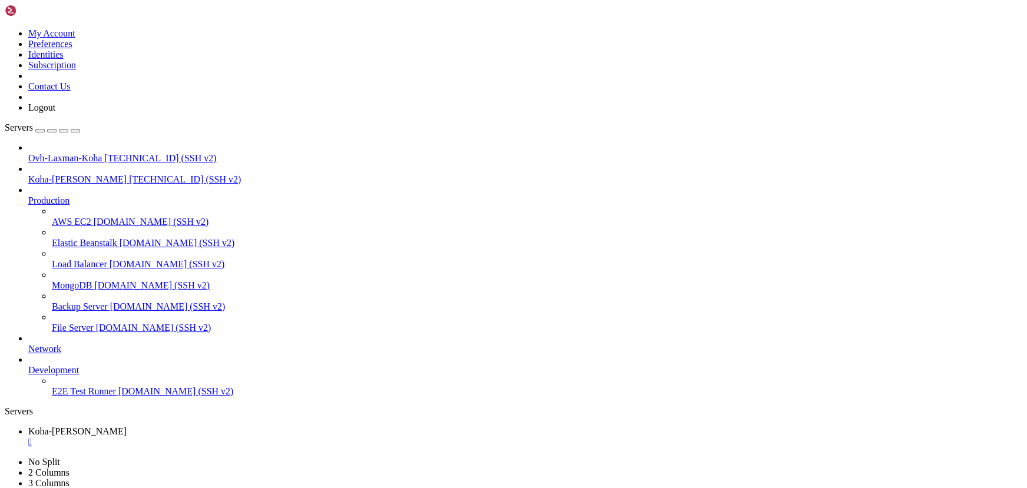
drag, startPoint x: 244, startPoint y: 1027, endPoint x: 205, endPoint y: 1011, distance: 42.0
drag, startPoint x: 142, startPoint y: 1023, endPoint x: 19, endPoint y: 1025, distance: 123.6
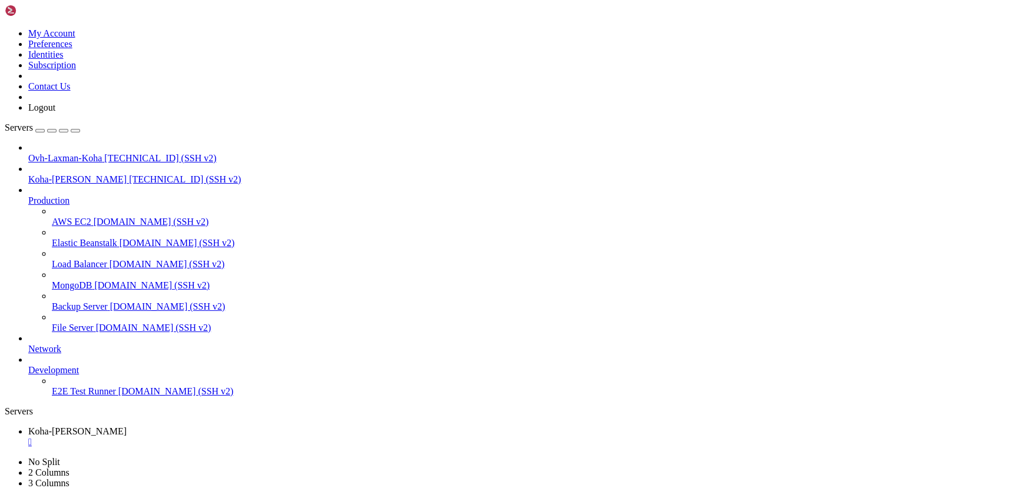
drag, startPoint x: 399, startPoint y: 983, endPoint x: 284, endPoint y: 966, distance: 116.6
drag, startPoint x: 286, startPoint y: 839, endPoint x: 156, endPoint y: 801, distance: 135.0
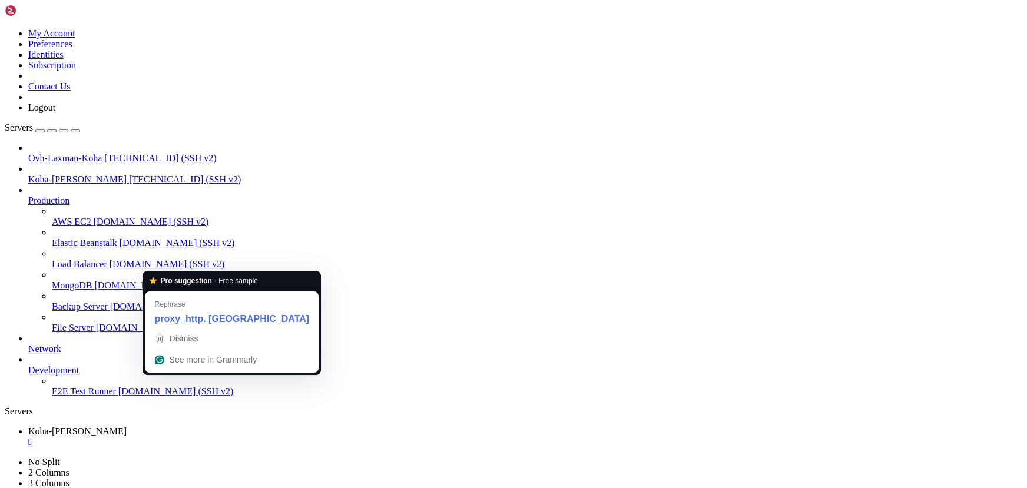
drag, startPoint x: 265, startPoint y: 845, endPoint x: 168, endPoint y: 822, distance: 99.8
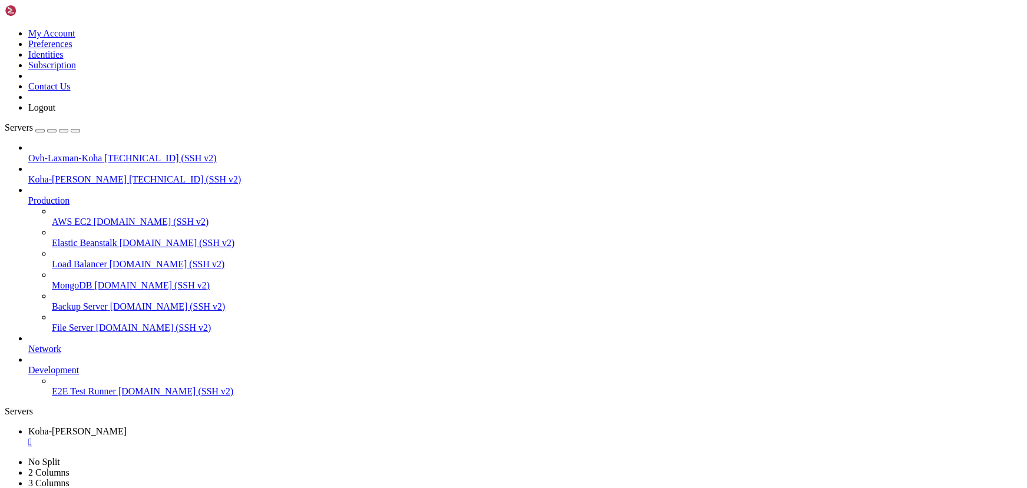
scroll to position [12710, 0]
drag, startPoint x: 35, startPoint y: 857, endPoint x: 238, endPoint y: 844, distance: 204.1
drag, startPoint x: 276, startPoint y: 891, endPoint x: 155, endPoint y: 862, distance: 124.1
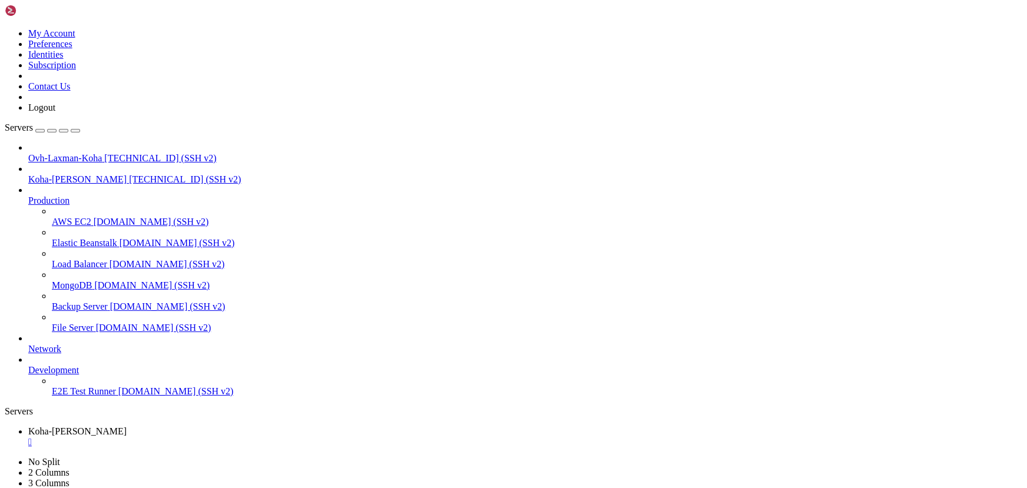
drag, startPoint x: 230, startPoint y: 892, endPoint x: 171, endPoint y: 864, distance: 65.6
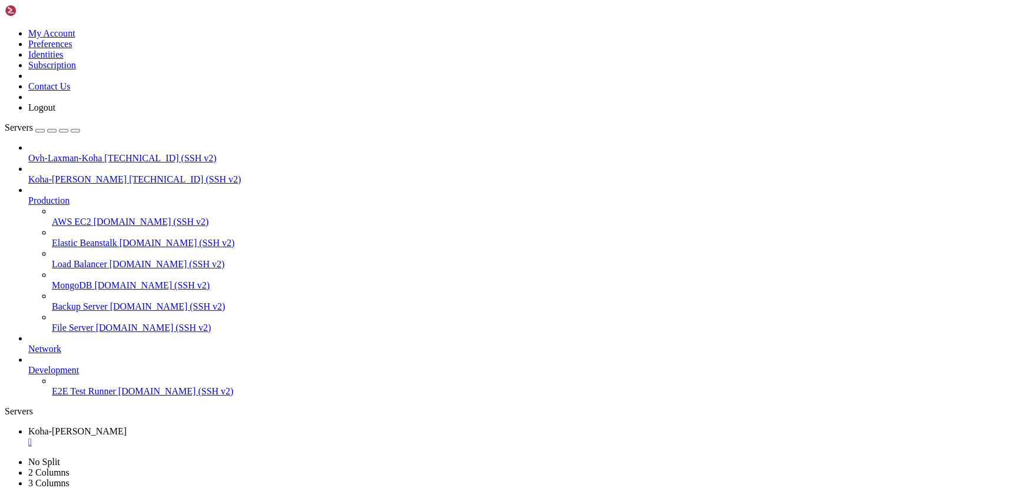
scroll to position [12950, 0]
drag, startPoint x: 127, startPoint y: 1004, endPoint x: 385, endPoint y: 1006, distance: 258.4
drag, startPoint x: 291, startPoint y: 1024, endPoint x: 244, endPoint y: 1017, distance: 47.6
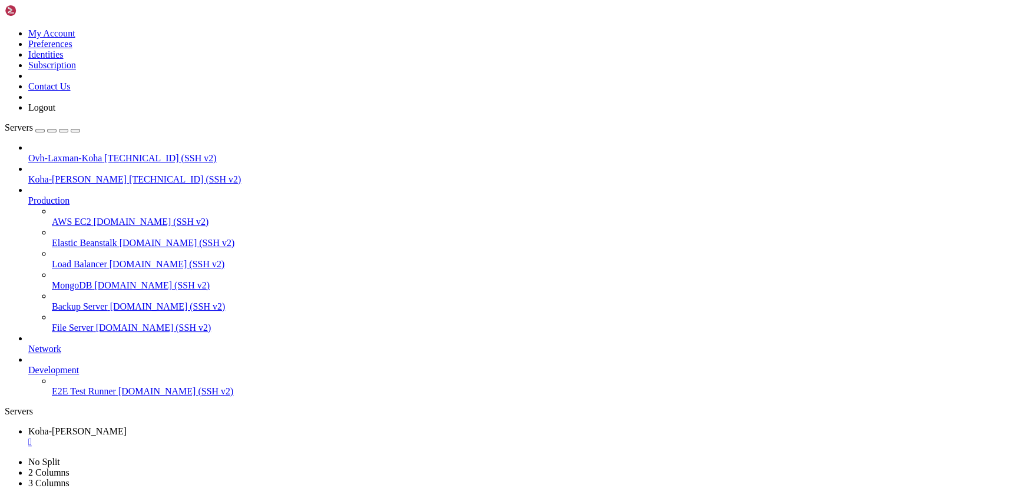
scroll to position [13020, 0]
drag, startPoint x: 160, startPoint y: 879, endPoint x: 96, endPoint y: 863, distance: 65.5
drag, startPoint x: 220, startPoint y: 822, endPoint x: 158, endPoint y: 801, distance: 65.2
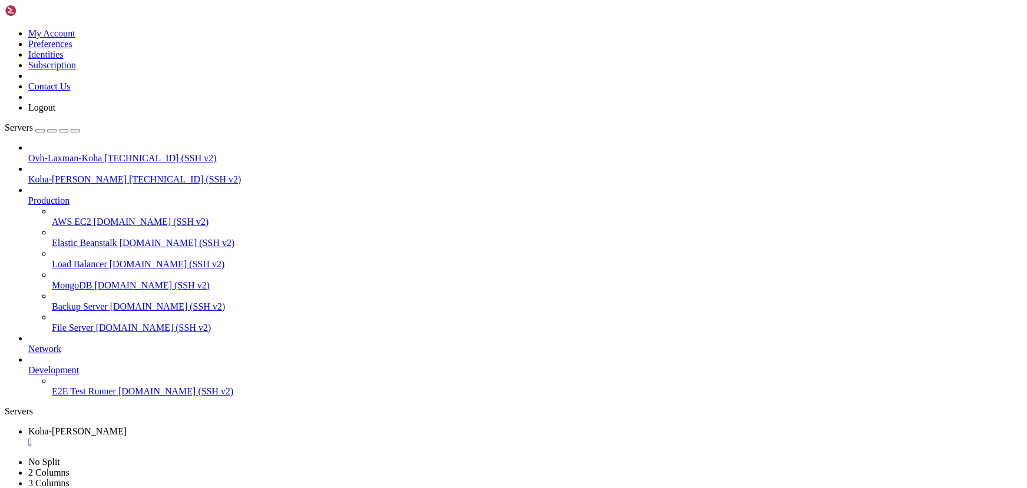
click at [239, 437] on div "" at bounding box center [525, 442] width 994 height 11
